Goal: Task Accomplishment & Management: Manage account settings

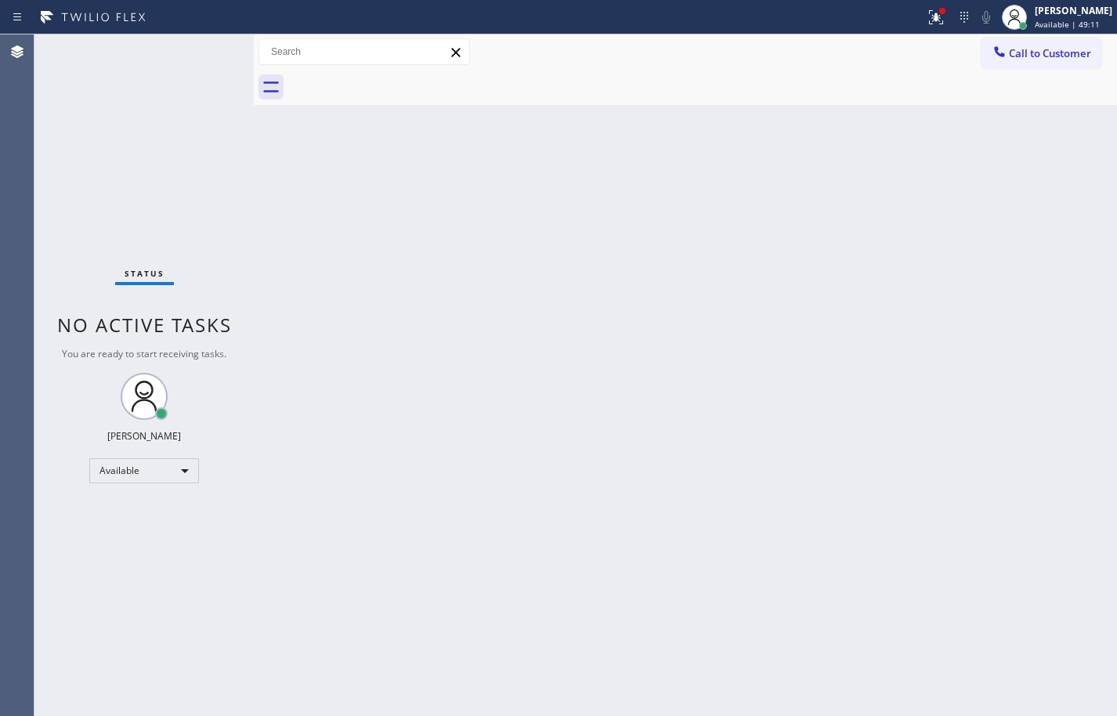
drag, startPoint x: 1059, startPoint y: 236, endPoint x: 1074, endPoint y: 240, distance: 15.4
click at [1059, 236] on div "Back to Dashboard Change Sender ID Customers Technicians Select a contact Outbo…" at bounding box center [686, 375] width 864 height 682
click at [1080, 226] on div "Back to Dashboard Change Sender ID Customers Technicians Select a contact Outbo…" at bounding box center [686, 375] width 864 height 682
drag, startPoint x: 823, startPoint y: 353, endPoint x: 956, endPoint y: 167, distance: 228.6
click at [827, 347] on div "Back to Dashboard Change Sender ID Customers Technicians Select a contact Outbo…" at bounding box center [686, 375] width 864 height 682
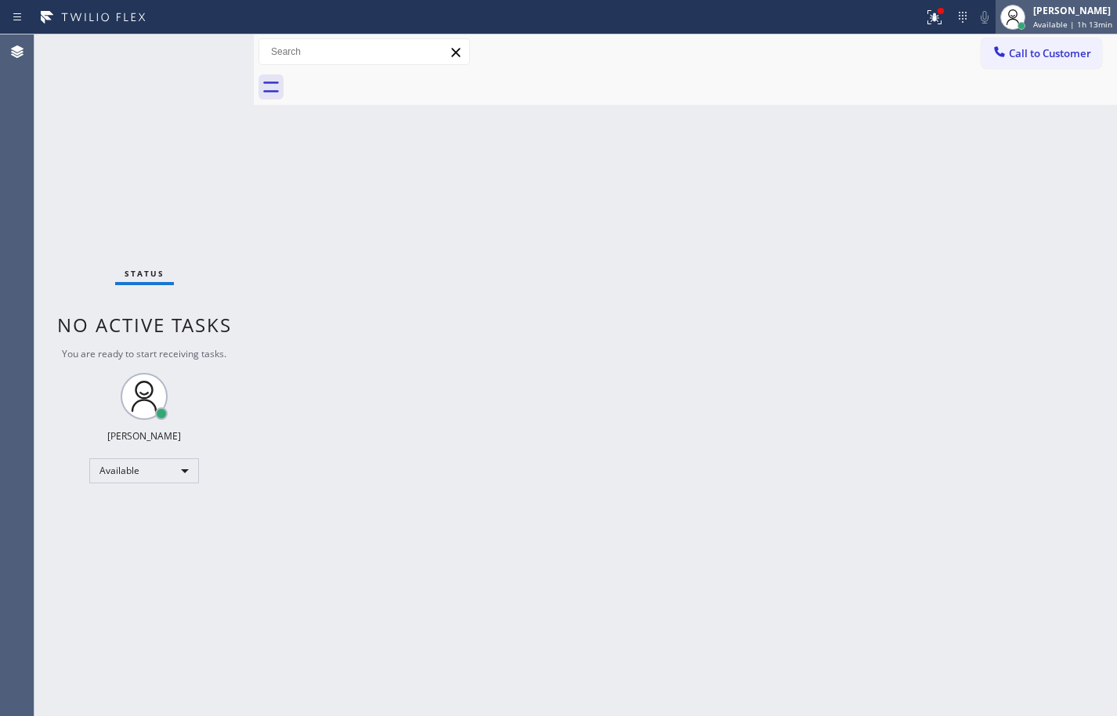
click at [1045, 27] on span "Available | 1h 13min" at bounding box center [1073, 24] width 79 height 11
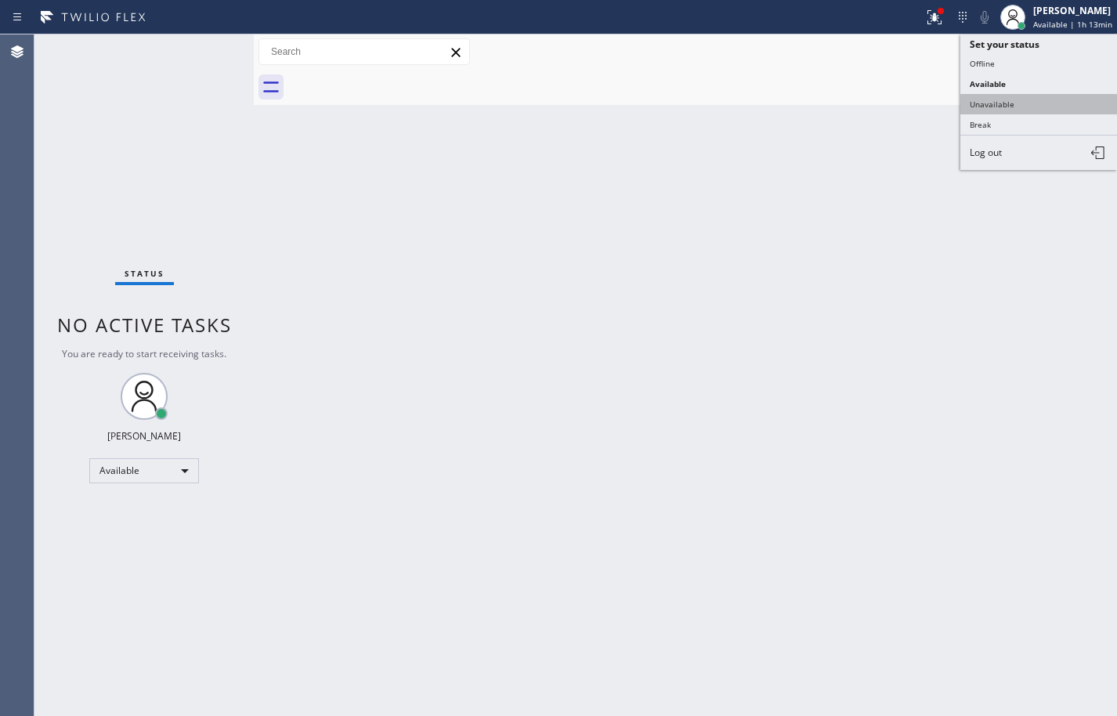
click at [1024, 105] on button "Unavailable" at bounding box center [1039, 104] width 157 height 20
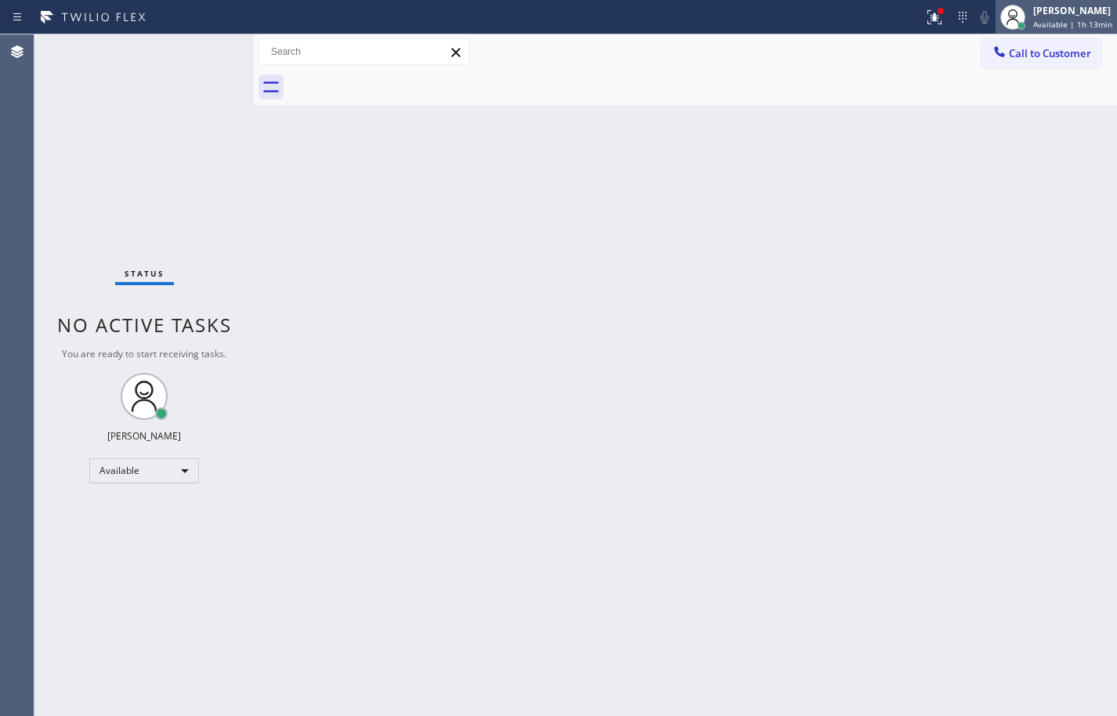
click at [1044, 25] on span "Available | 1h 13min" at bounding box center [1073, 24] width 79 height 11
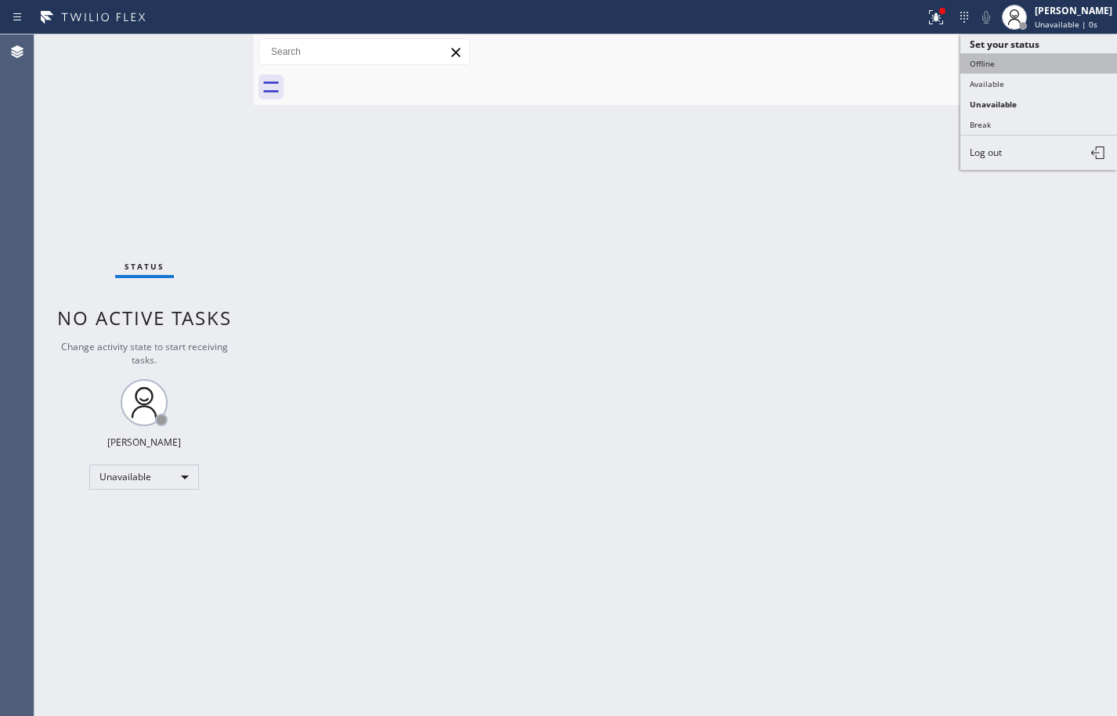
click at [1016, 66] on button "Offline" at bounding box center [1039, 63] width 157 height 20
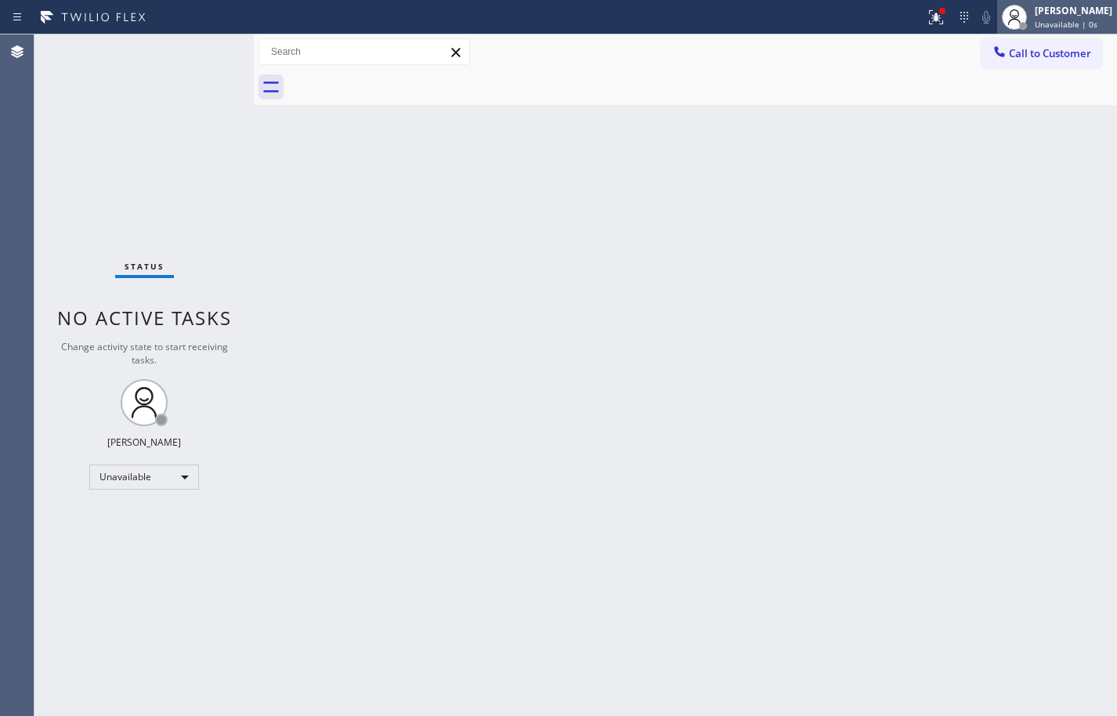
click at [1041, 23] on span "Unavailable | 0s" at bounding box center [1066, 24] width 63 height 11
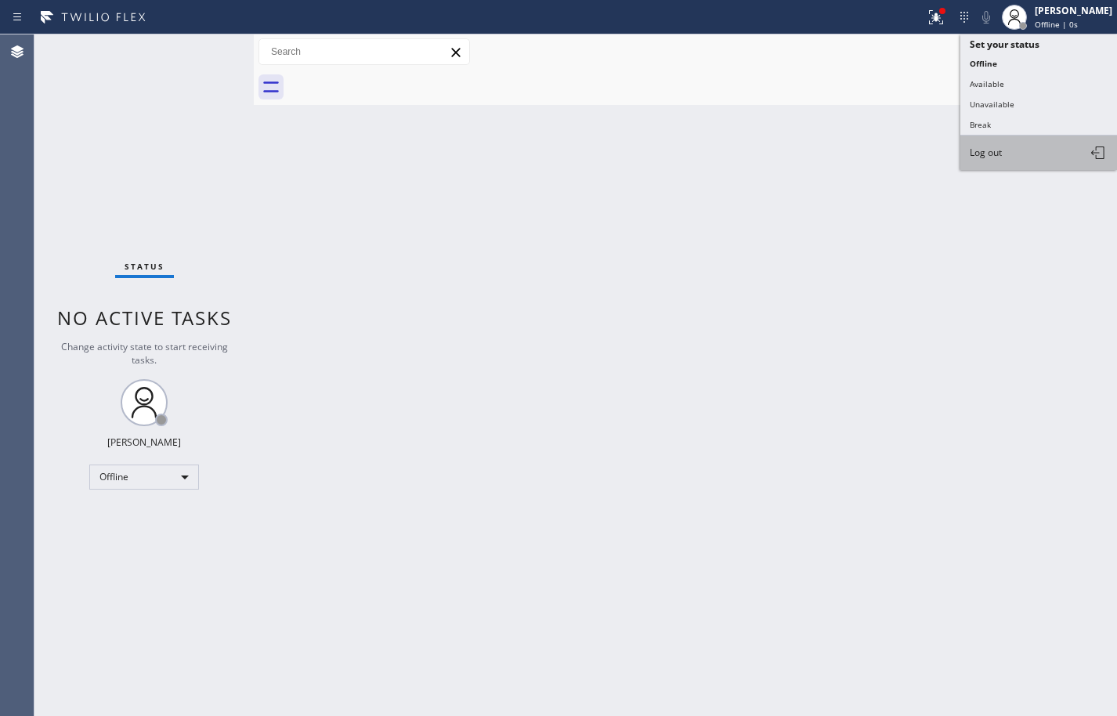
click at [1021, 150] on button "Log out" at bounding box center [1039, 153] width 157 height 34
